Goal: Check status: Check status

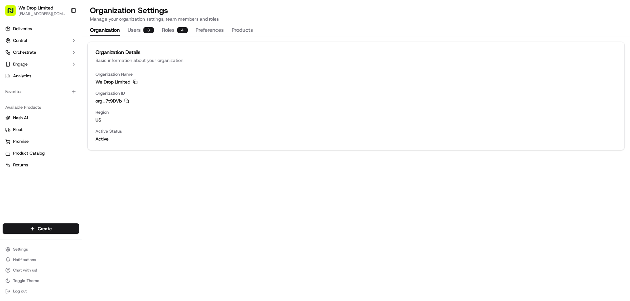
drag, startPoint x: 432, startPoint y: 6, endPoint x: 435, endPoint y: 0, distance: 6.3
click at [38, 31] on link "Deliveries" at bounding box center [41, 29] width 76 height 10
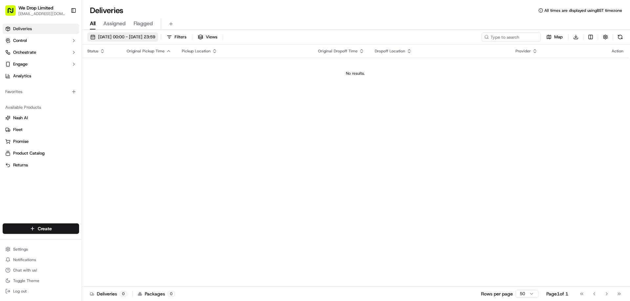
click at [135, 39] on span "17/09/2025 00:00 - 17/09/2025 23:59" at bounding box center [126, 37] width 57 height 6
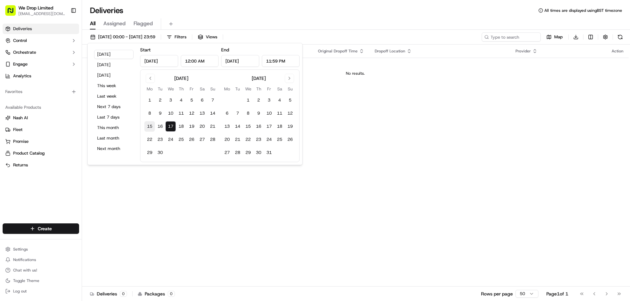
click at [150, 126] on button "15" at bounding box center [149, 126] width 10 height 10
type input "Sep 15, 2025"
click at [171, 125] on button "17" at bounding box center [170, 126] width 10 height 10
type input "Sep 17, 2025"
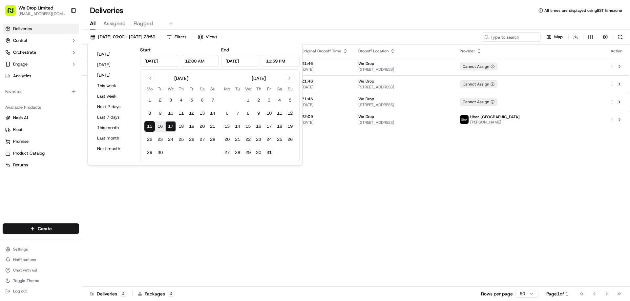
click at [387, 185] on div "Status Original Pickup Time Pickup Location Original Dropoff Time Dropoff Locat…" at bounding box center [355, 166] width 546 height 242
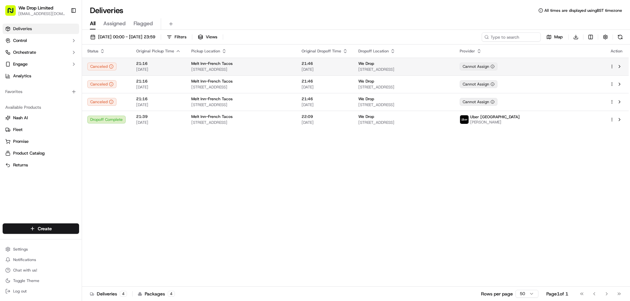
click at [613, 66] on html "We Drop Limited hello@we-drop.co.uk Toggle Sidebar Deliveries Control Orchestra…" at bounding box center [315, 150] width 630 height 301
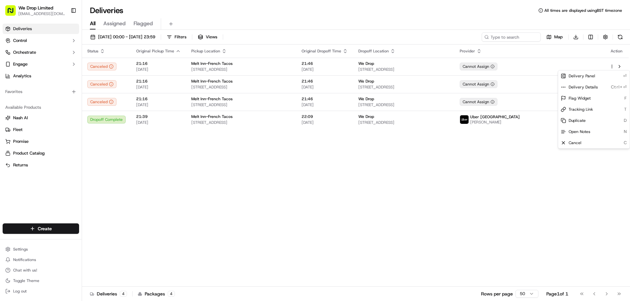
click at [521, 156] on html "We Drop Limited hello@we-drop.co.uk Toggle Sidebar Deliveries Control Orchestra…" at bounding box center [315, 150] width 630 height 301
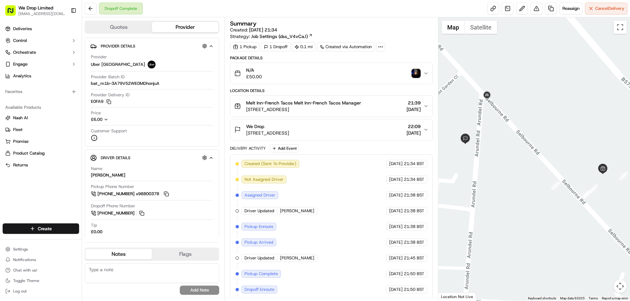
click at [427, 130] on icon "button" at bounding box center [425, 129] width 5 height 5
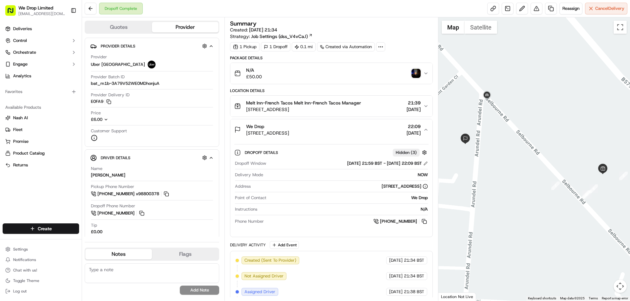
click at [427, 130] on icon "button" at bounding box center [425, 129] width 3 height 1
